Goal: Browse casually

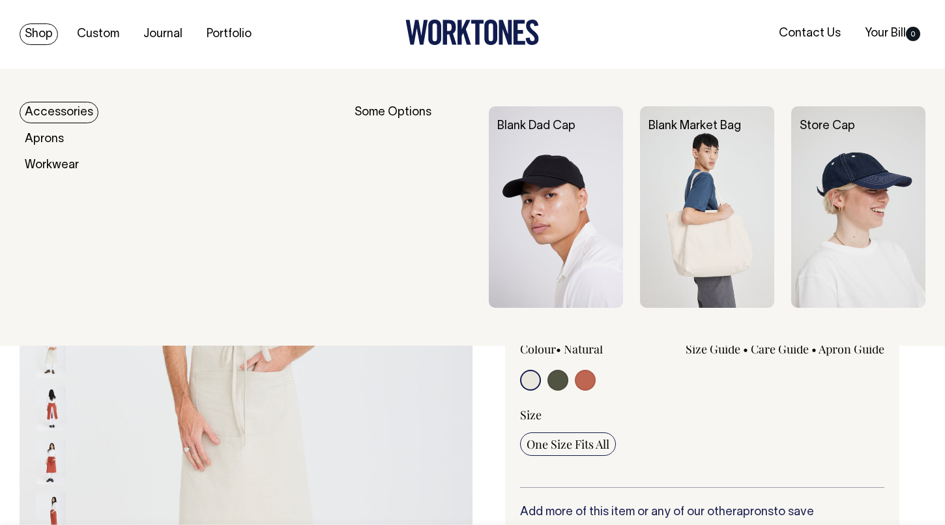
click at [42, 33] on link "Shop" at bounding box center [39, 34] width 38 height 22
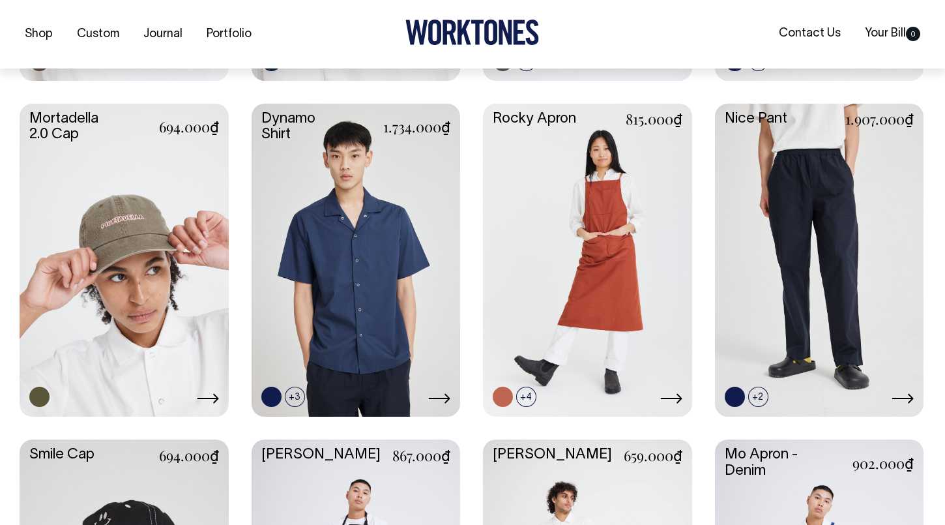
scroll to position [1200, 0]
click at [129, 250] on link at bounding box center [124, 258] width 209 height 311
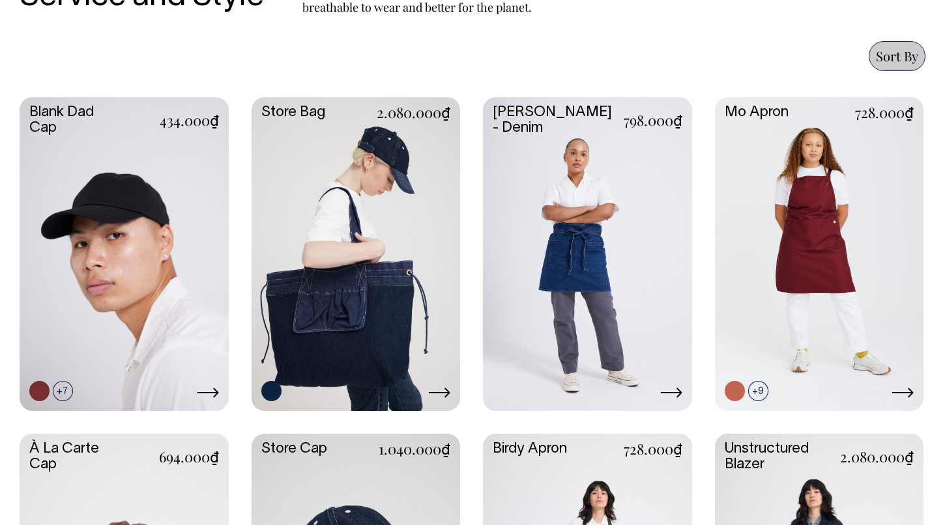
scroll to position [533, 0]
click at [378, 238] on link at bounding box center [356, 253] width 209 height 311
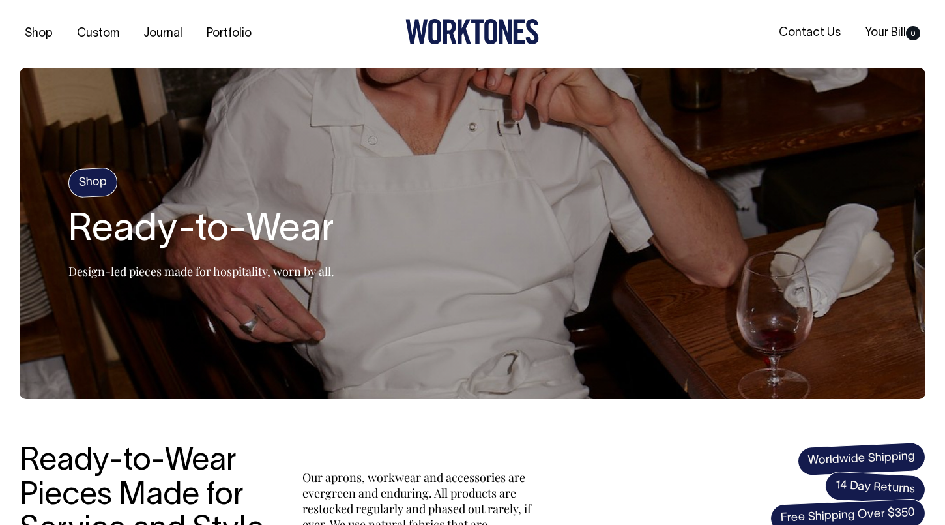
scroll to position [0, 0]
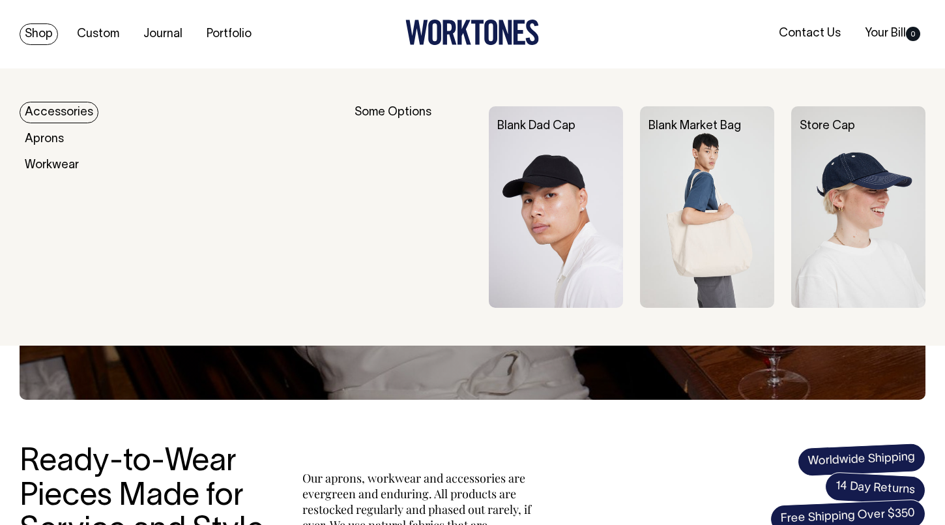
click at [42, 32] on link "Shop" at bounding box center [39, 34] width 38 height 22
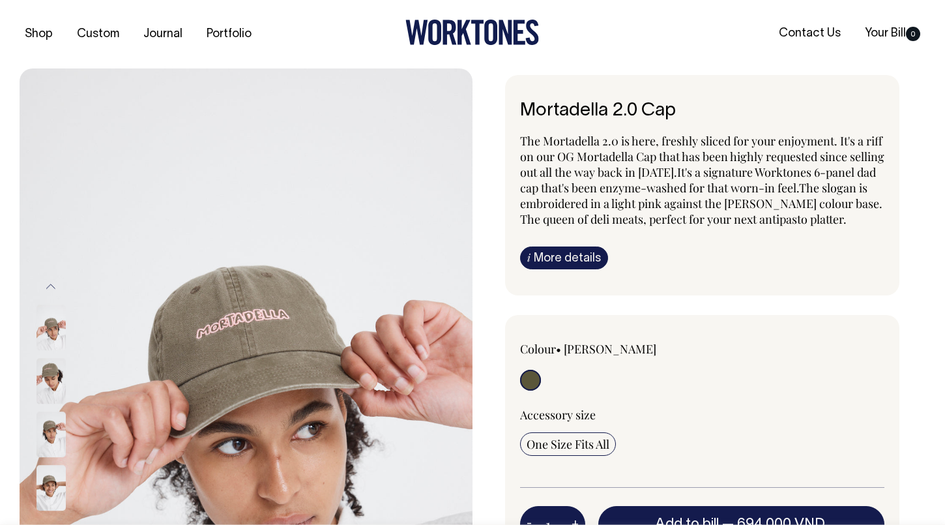
click at [53, 284] on button "Previous" at bounding box center [51, 286] width 20 height 29
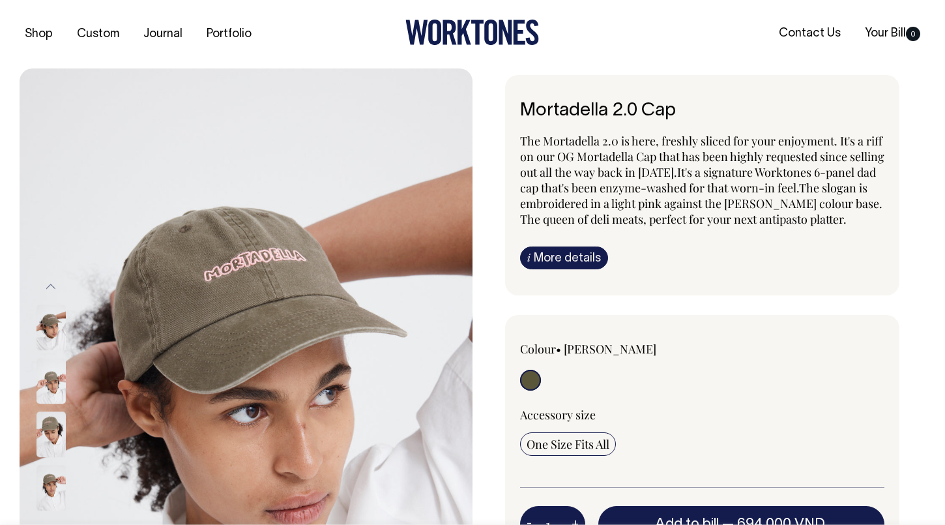
click at [53, 284] on button "Previous" at bounding box center [51, 286] width 20 height 29
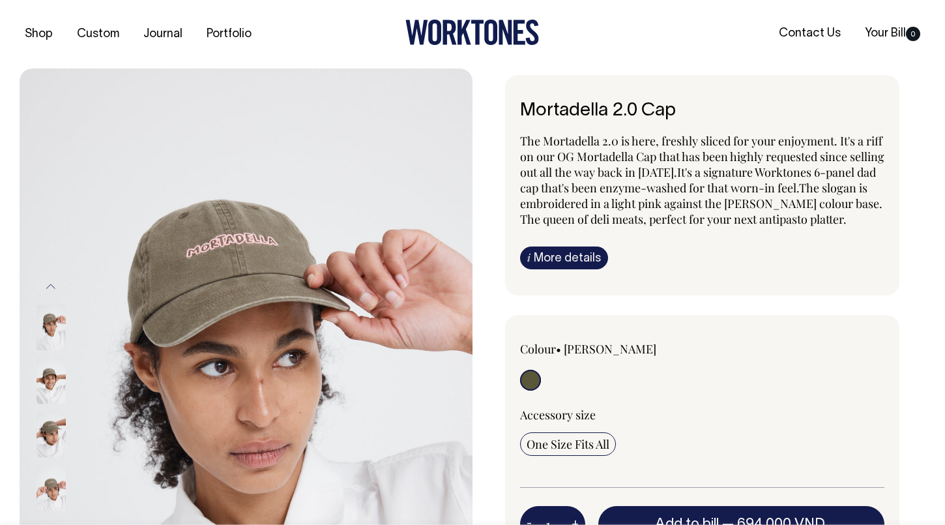
click at [53, 284] on button "Previous" at bounding box center [51, 286] width 20 height 29
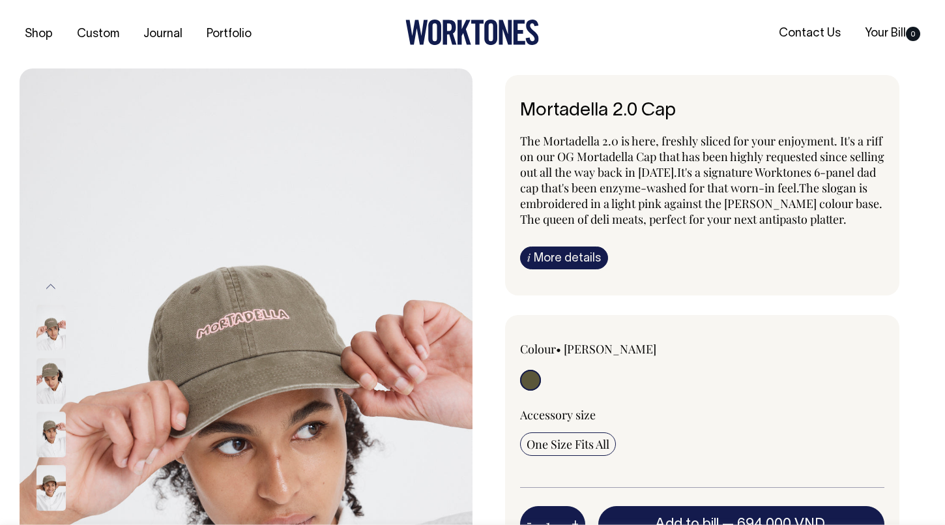
click at [53, 284] on button "Previous" at bounding box center [51, 286] width 20 height 29
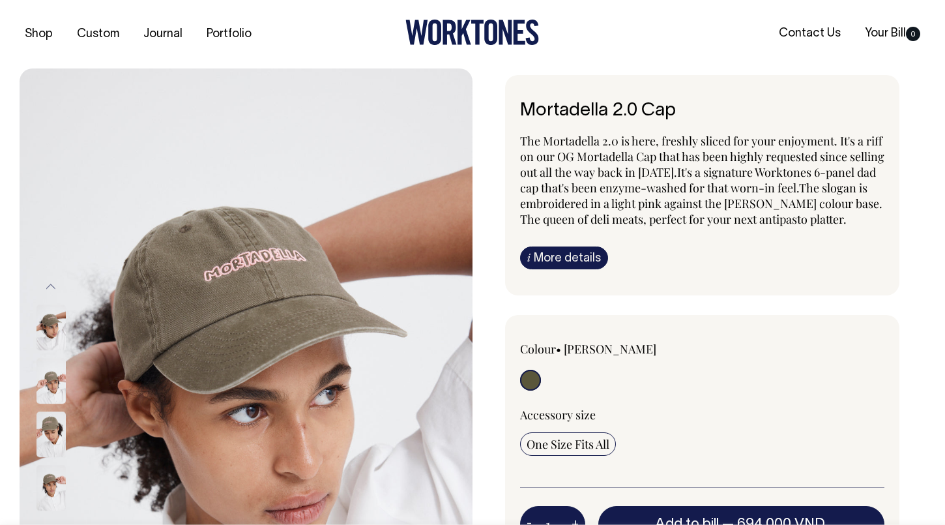
click at [53, 284] on button "Previous" at bounding box center [51, 286] width 20 height 29
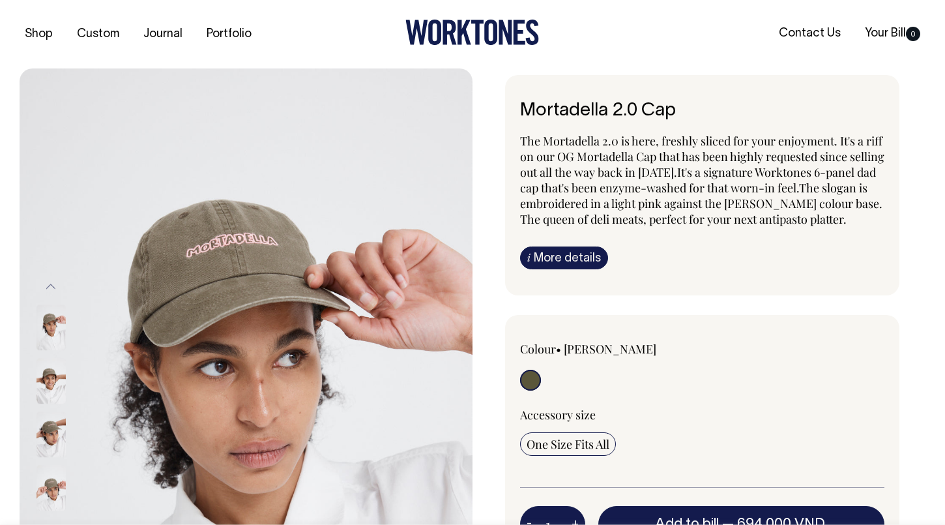
click at [53, 284] on button "Previous" at bounding box center [51, 286] width 20 height 29
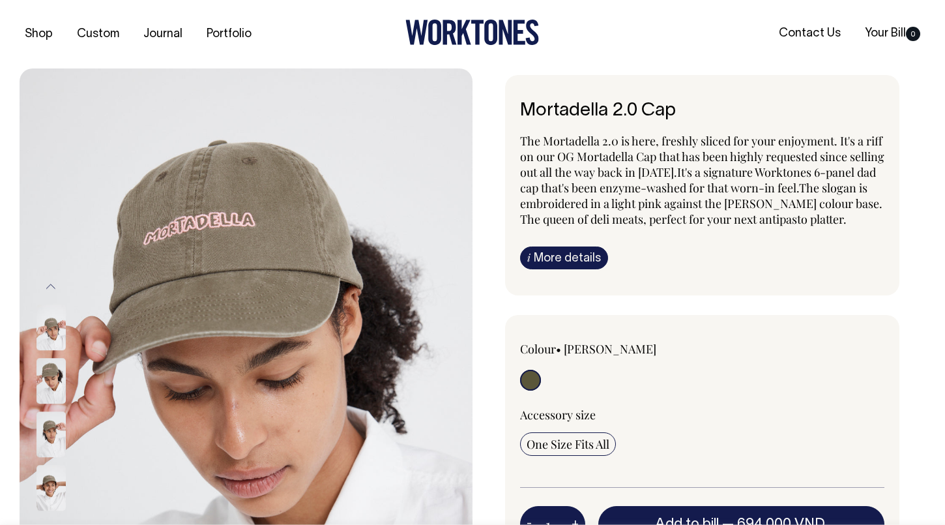
click at [53, 284] on button "Previous" at bounding box center [51, 286] width 20 height 29
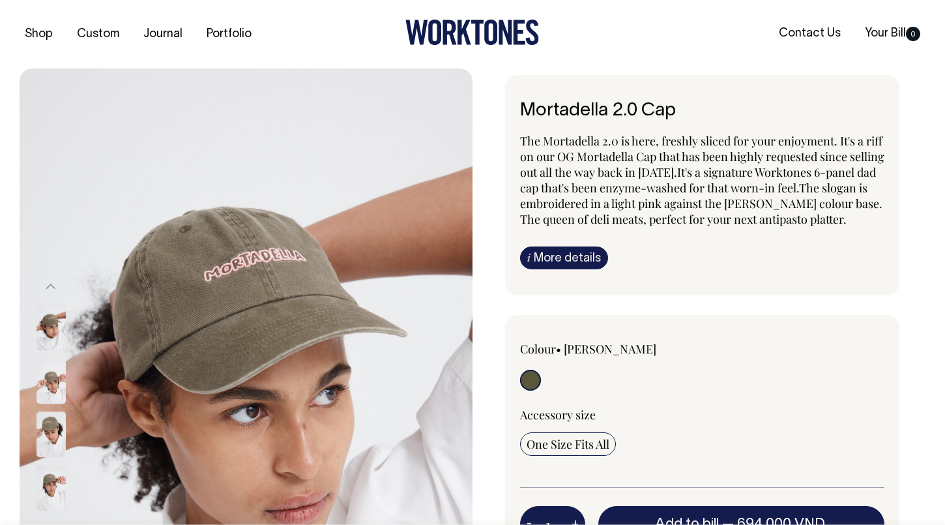
click at [53, 284] on button "Previous" at bounding box center [51, 286] width 20 height 29
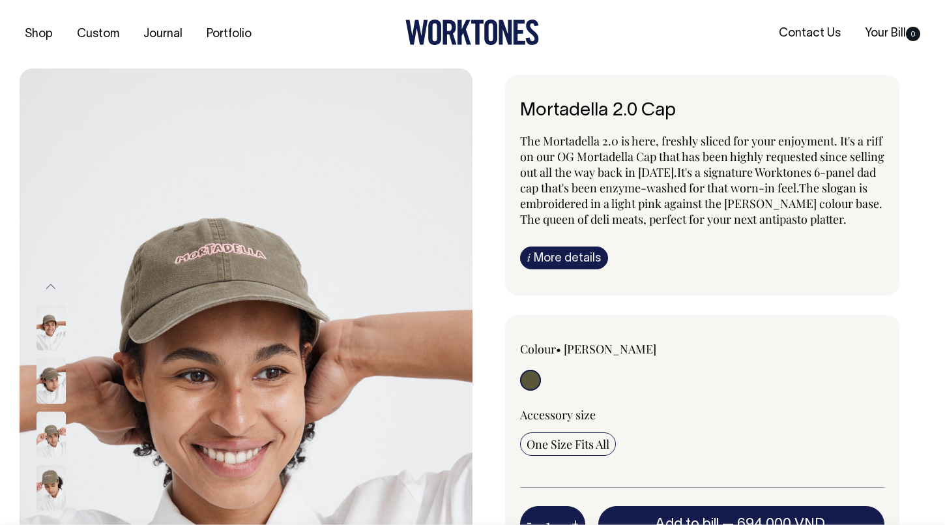
click at [53, 284] on button "Previous" at bounding box center [51, 286] width 20 height 29
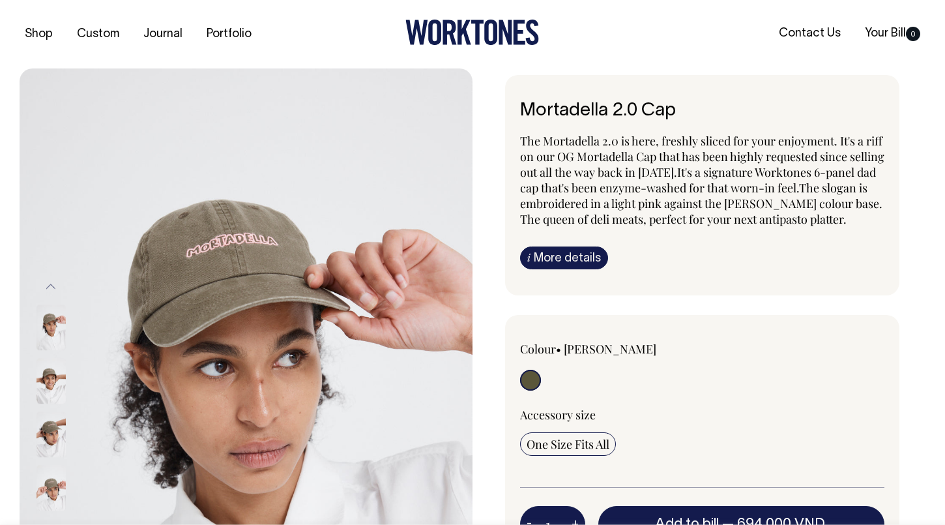
click at [44, 384] on img at bounding box center [51, 382] width 29 height 46
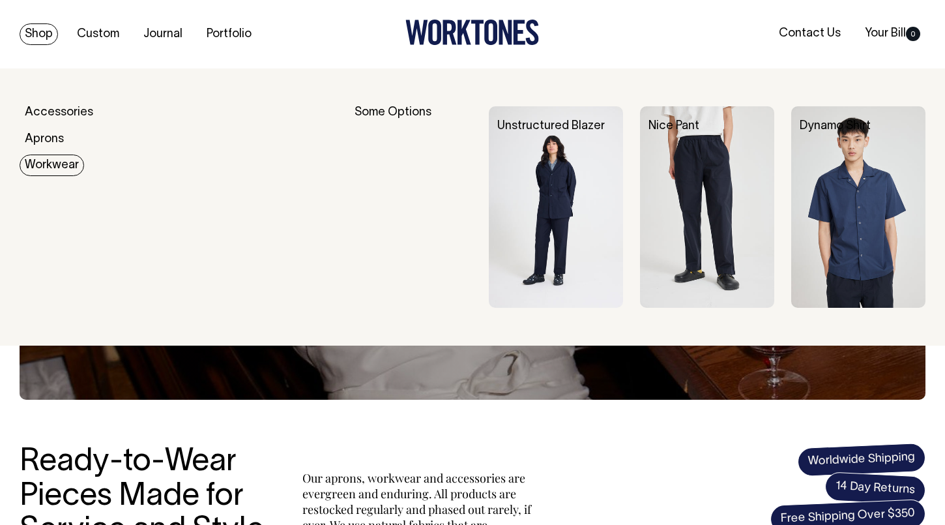
click at [59, 164] on link "Workwear" at bounding box center [52, 165] width 65 height 22
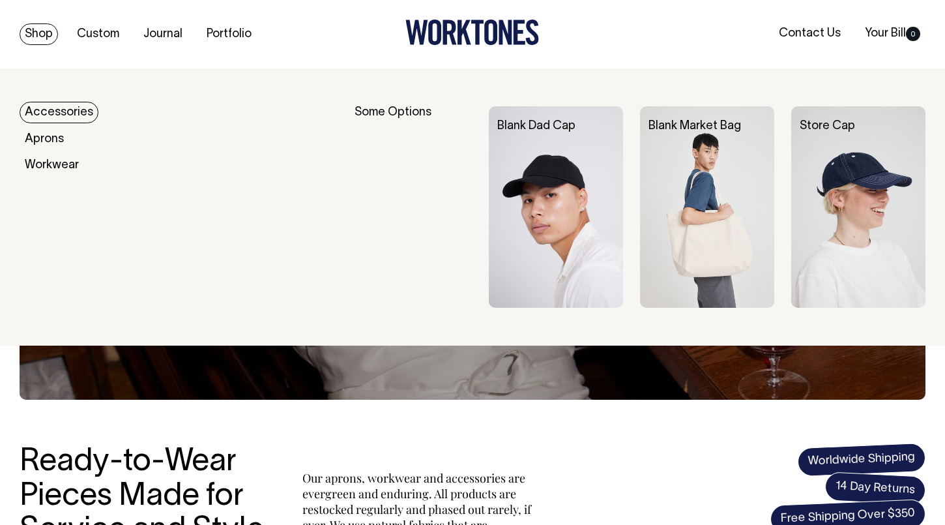
click at [58, 110] on link "Accessories" at bounding box center [59, 113] width 79 height 22
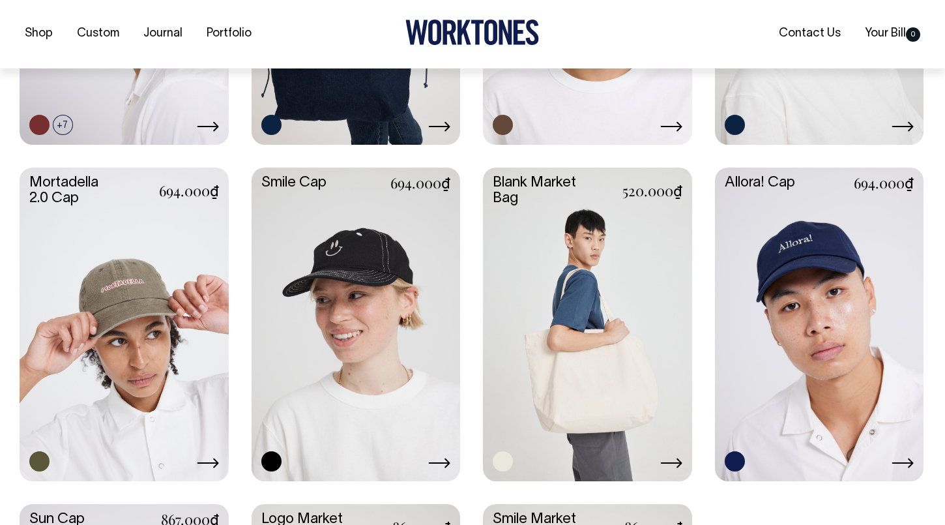
scroll to position [800, 0]
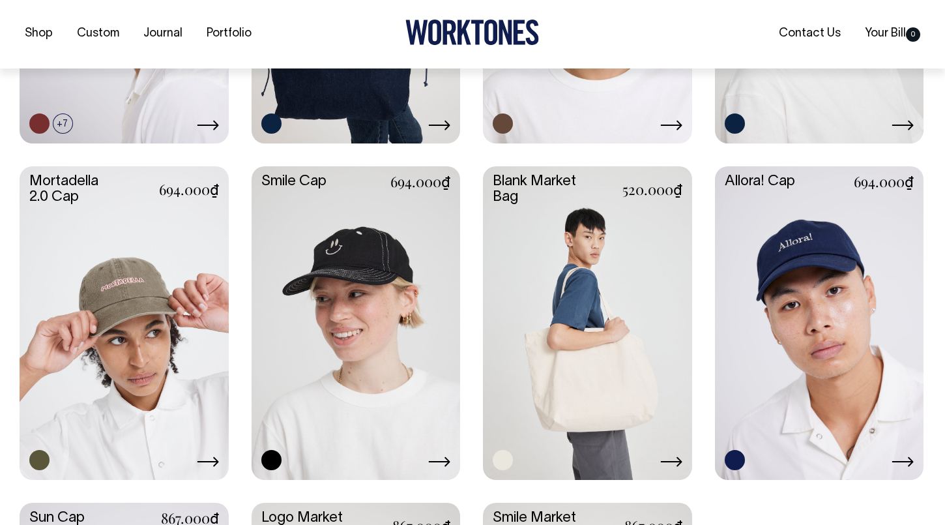
click at [308, 337] on link at bounding box center [356, 321] width 209 height 311
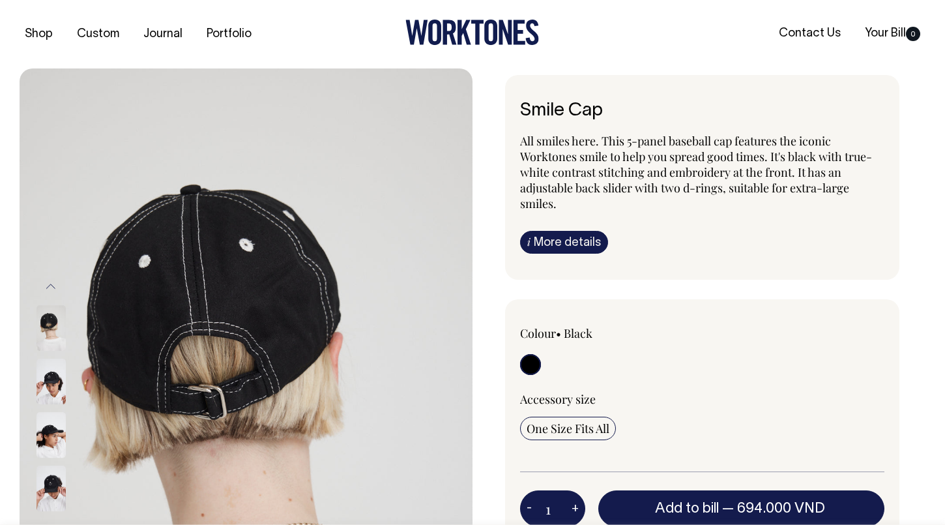
click at [52, 366] on img at bounding box center [51, 382] width 29 height 46
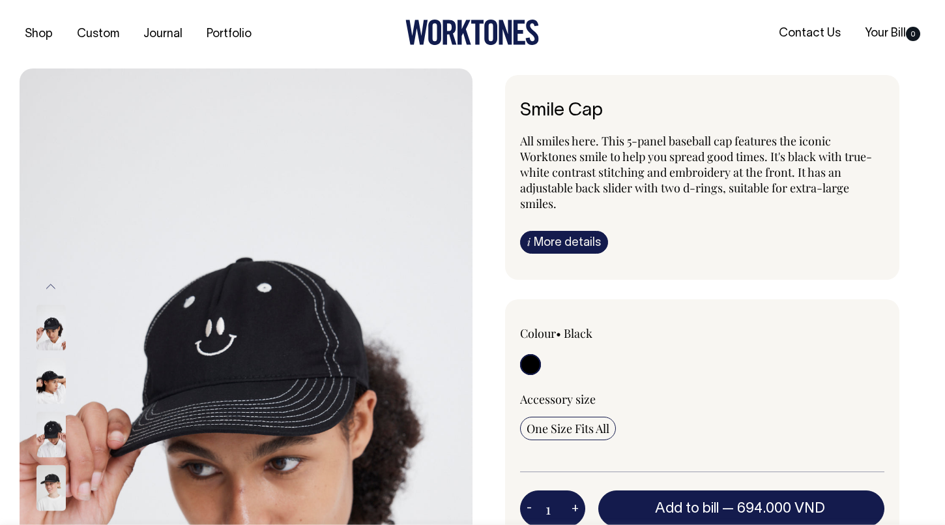
click at [45, 392] on img at bounding box center [51, 382] width 29 height 46
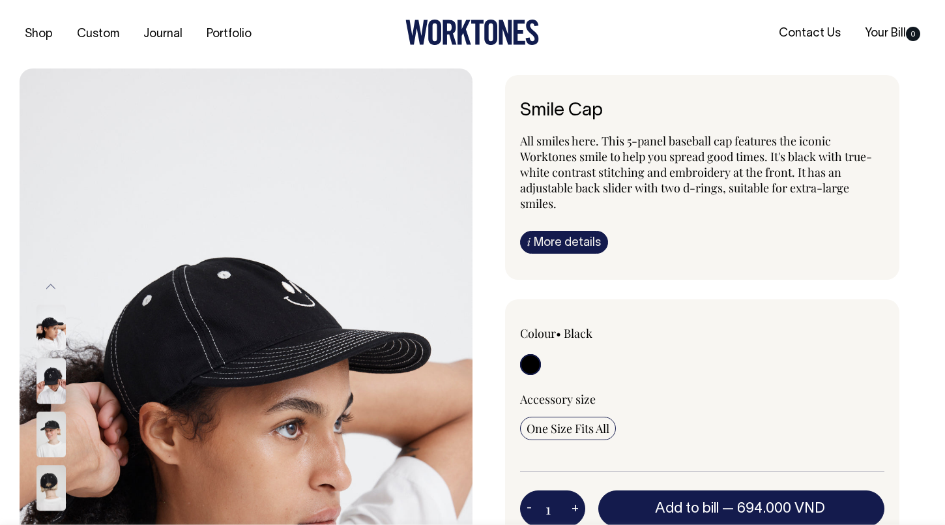
click at [46, 428] on img at bounding box center [51, 435] width 29 height 46
